Goal: Find specific page/section: Find specific page/section

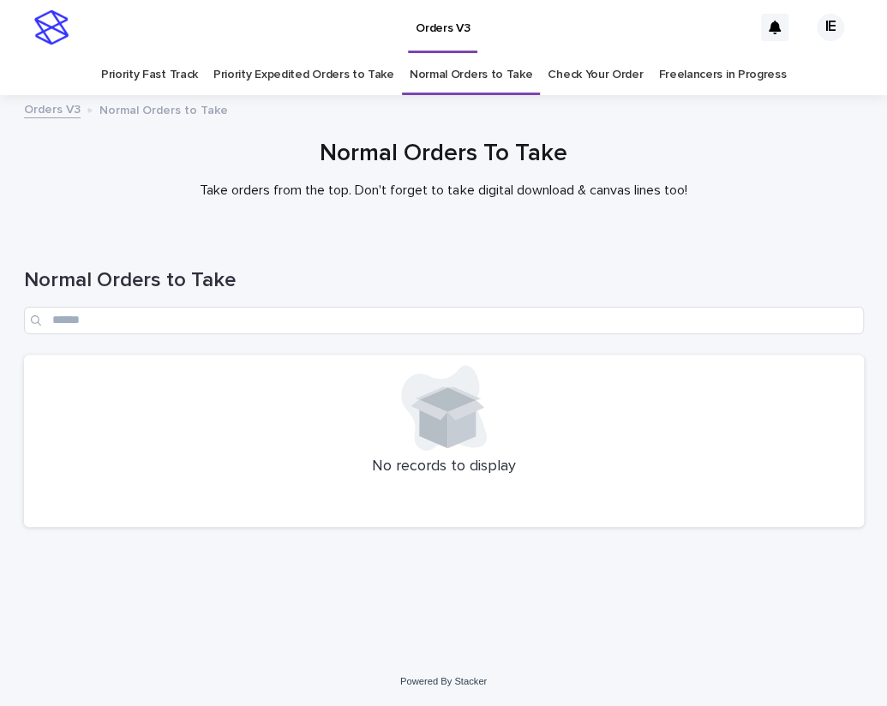
click at [262, 56] on link "Priority Expedited Orders to Take" at bounding box center [303, 75] width 181 height 40
